Goal: Navigation & Orientation: Find specific page/section

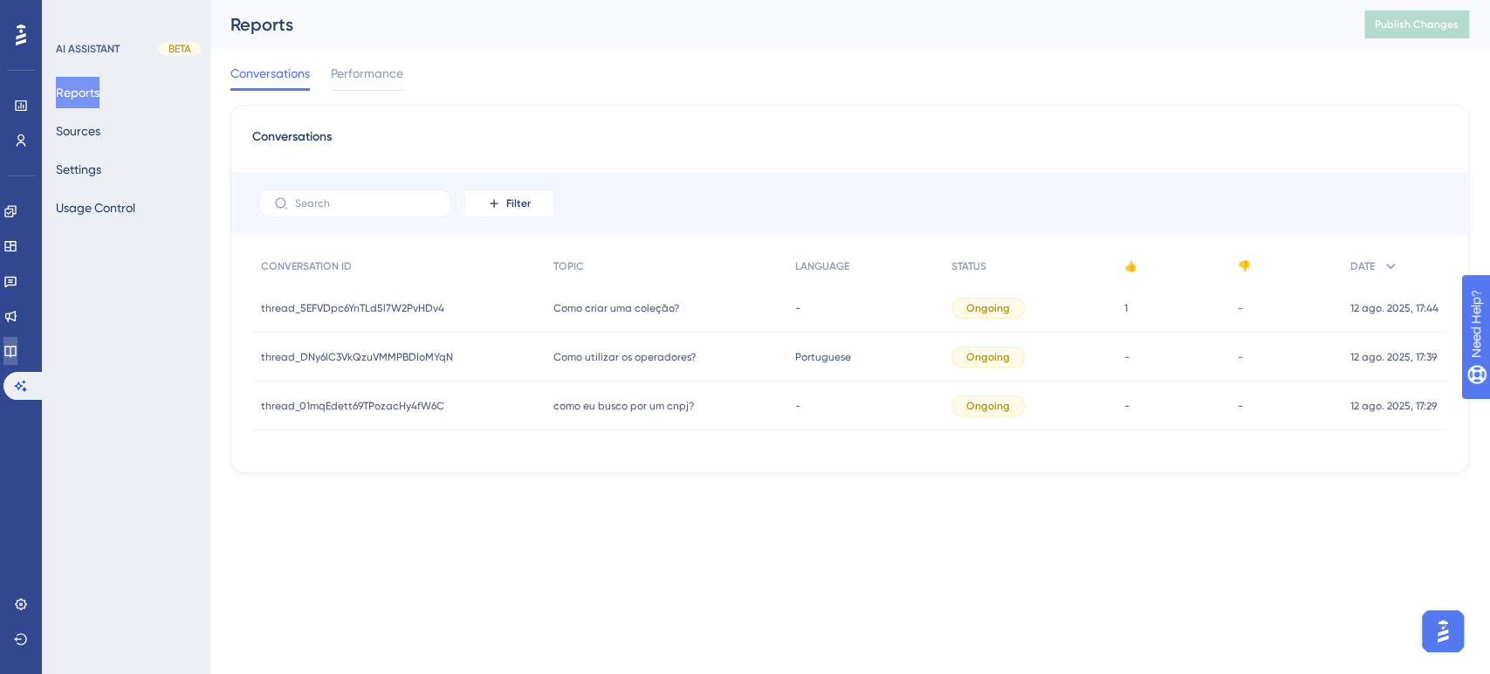
click at [16, 346] on icon at bounding box center [9, 351] width 11 height 11
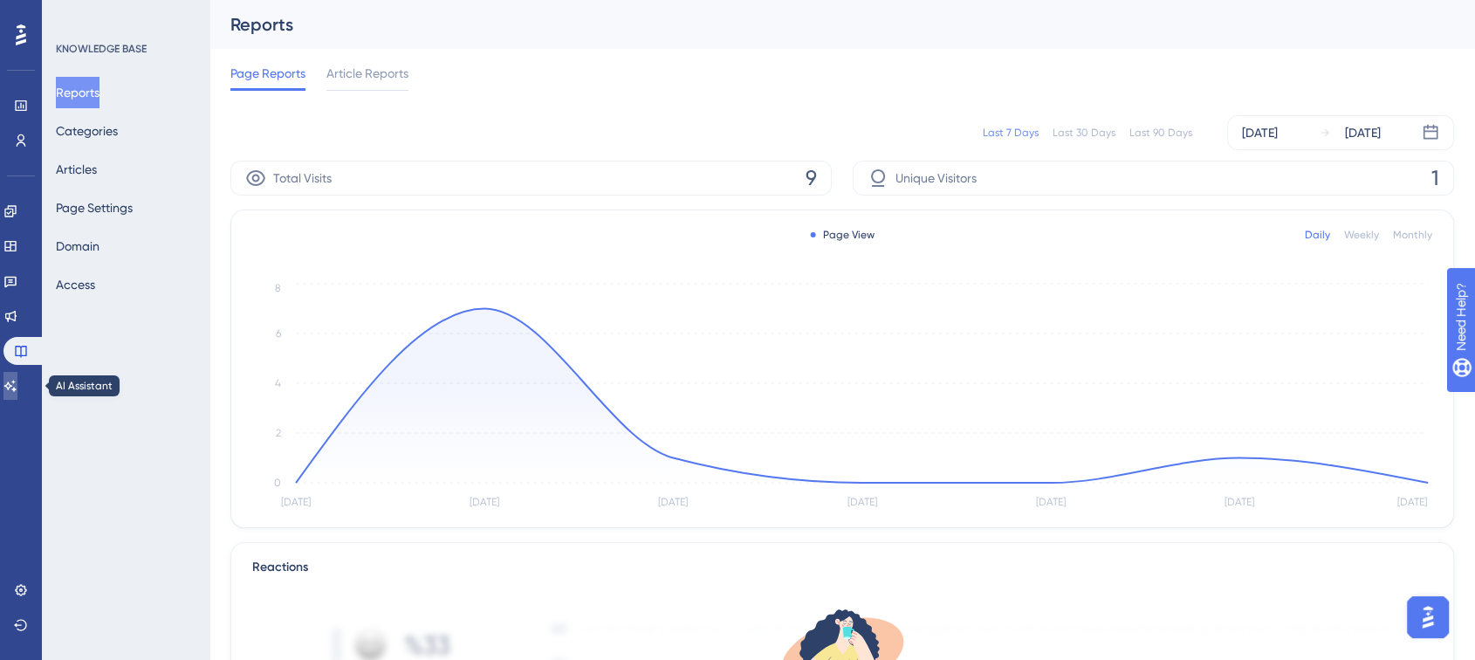
click at [14, 372] on link at bounding box center [10, 386] width 14 height 28
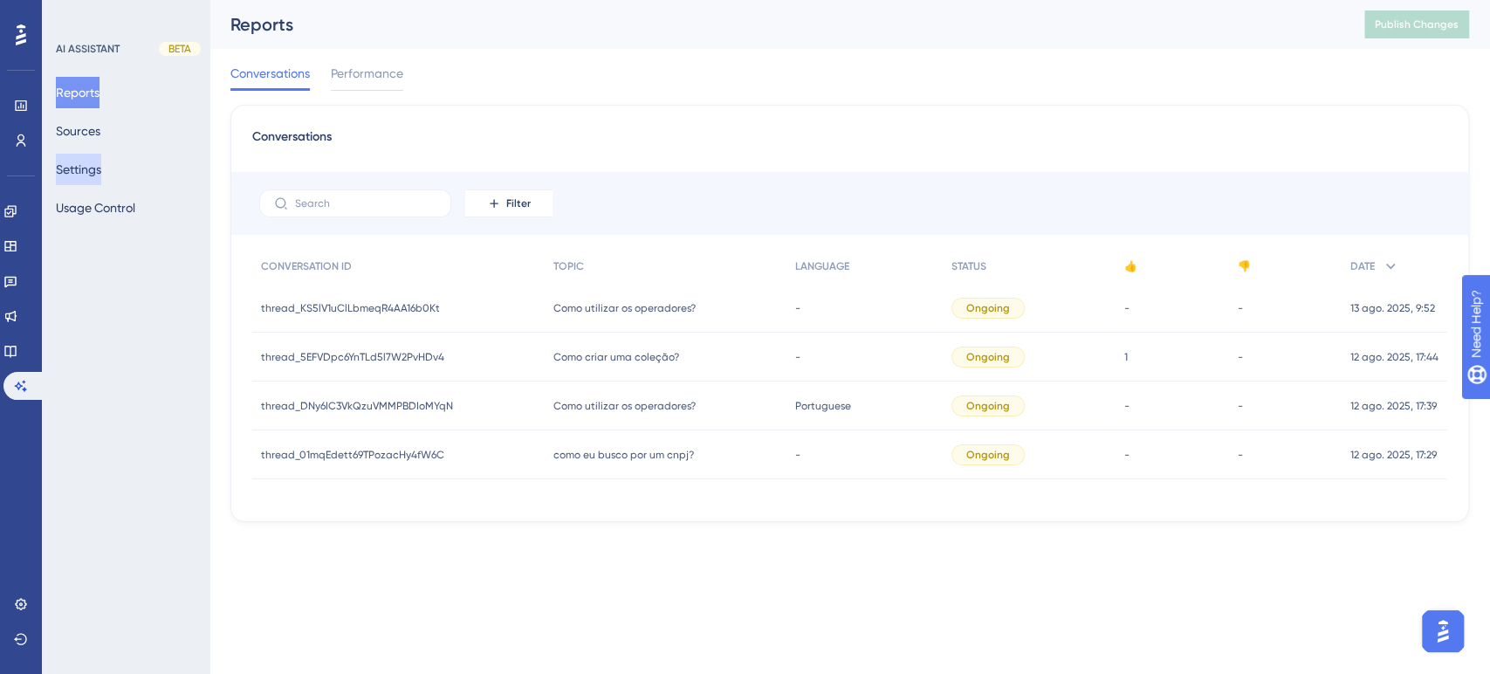
click at [101, 174] on button "Settings" at bounding box center [78, 169] width 45 height 31
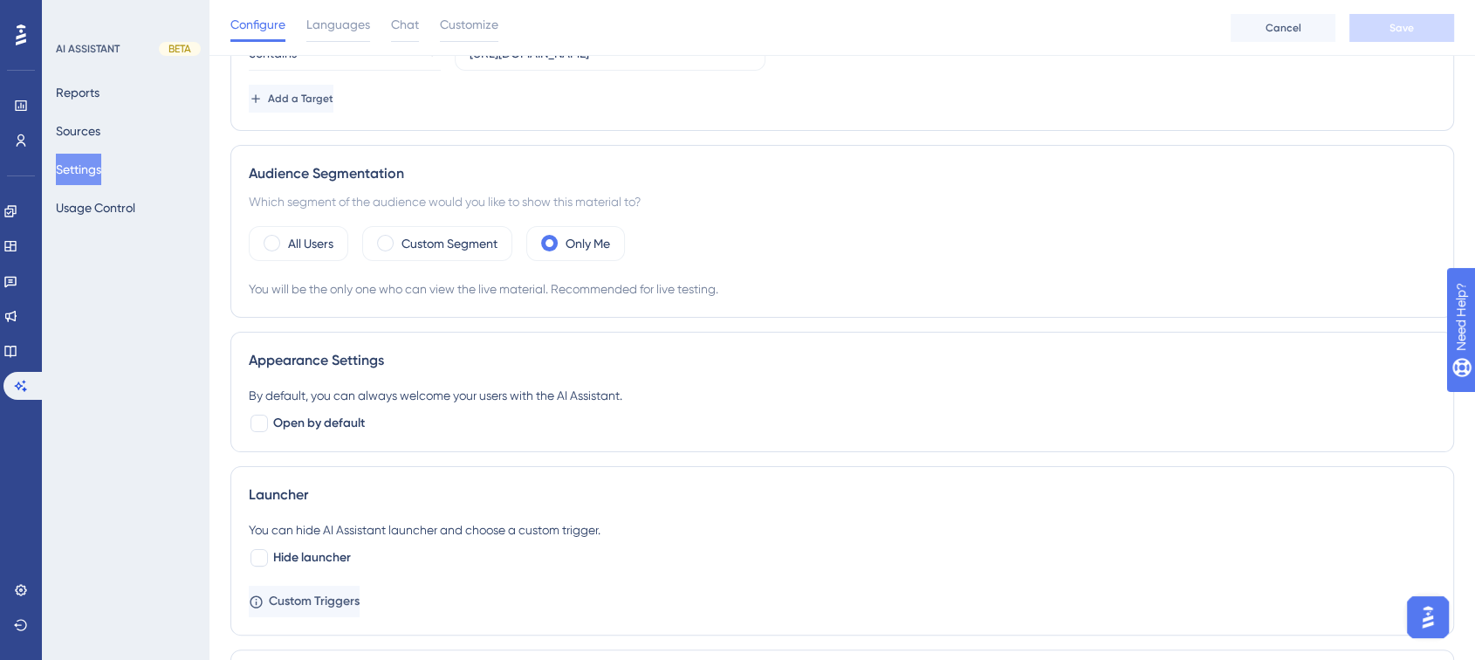
scroll to position [262, 0]
click at [17, 347] on link at bounding box center [10, 351] width 14 height 28
